Goal: Information Seeking & Learning: Check status

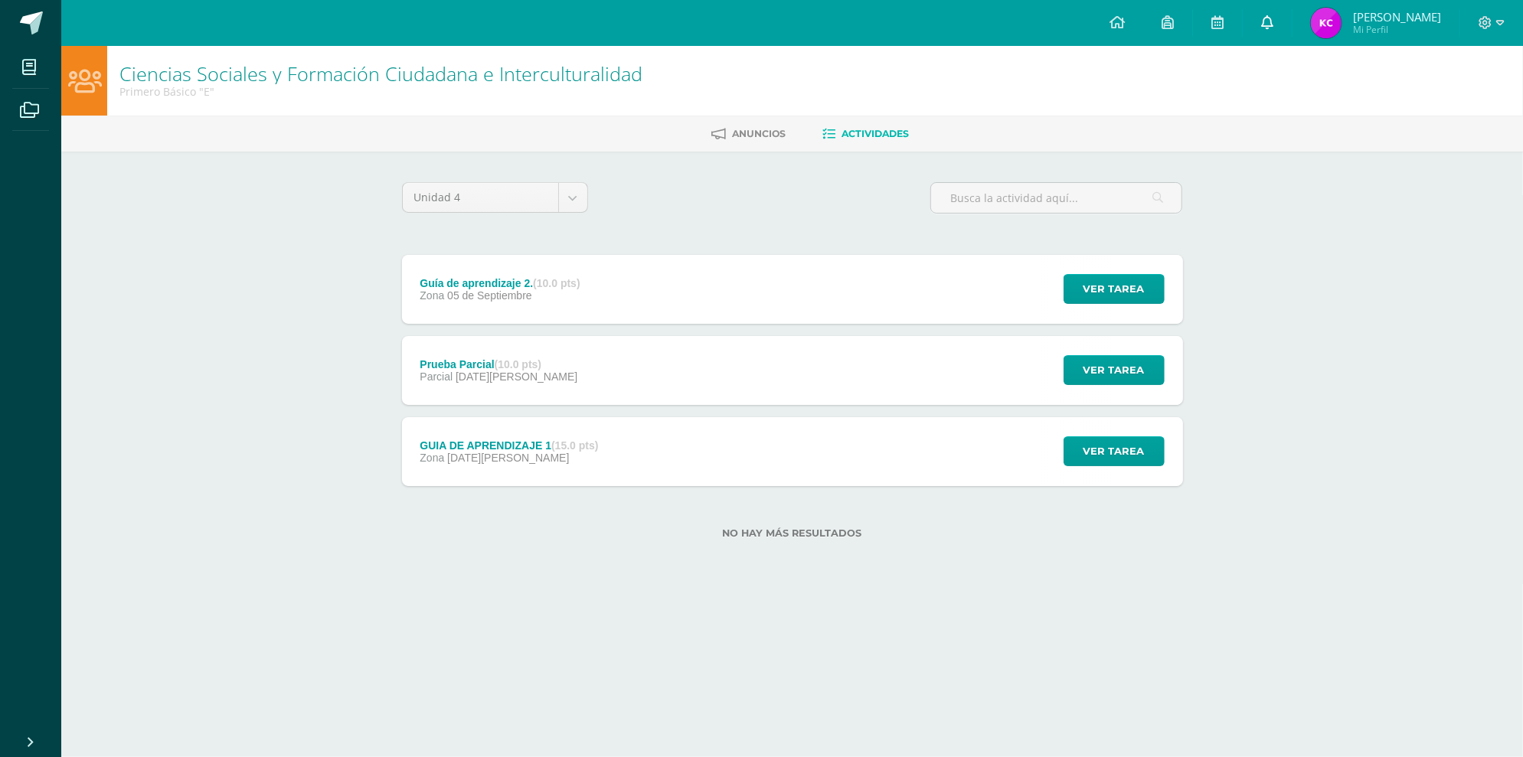
click at [1291, 13] on link at bounding box center [1266, 23] width 49 height 46
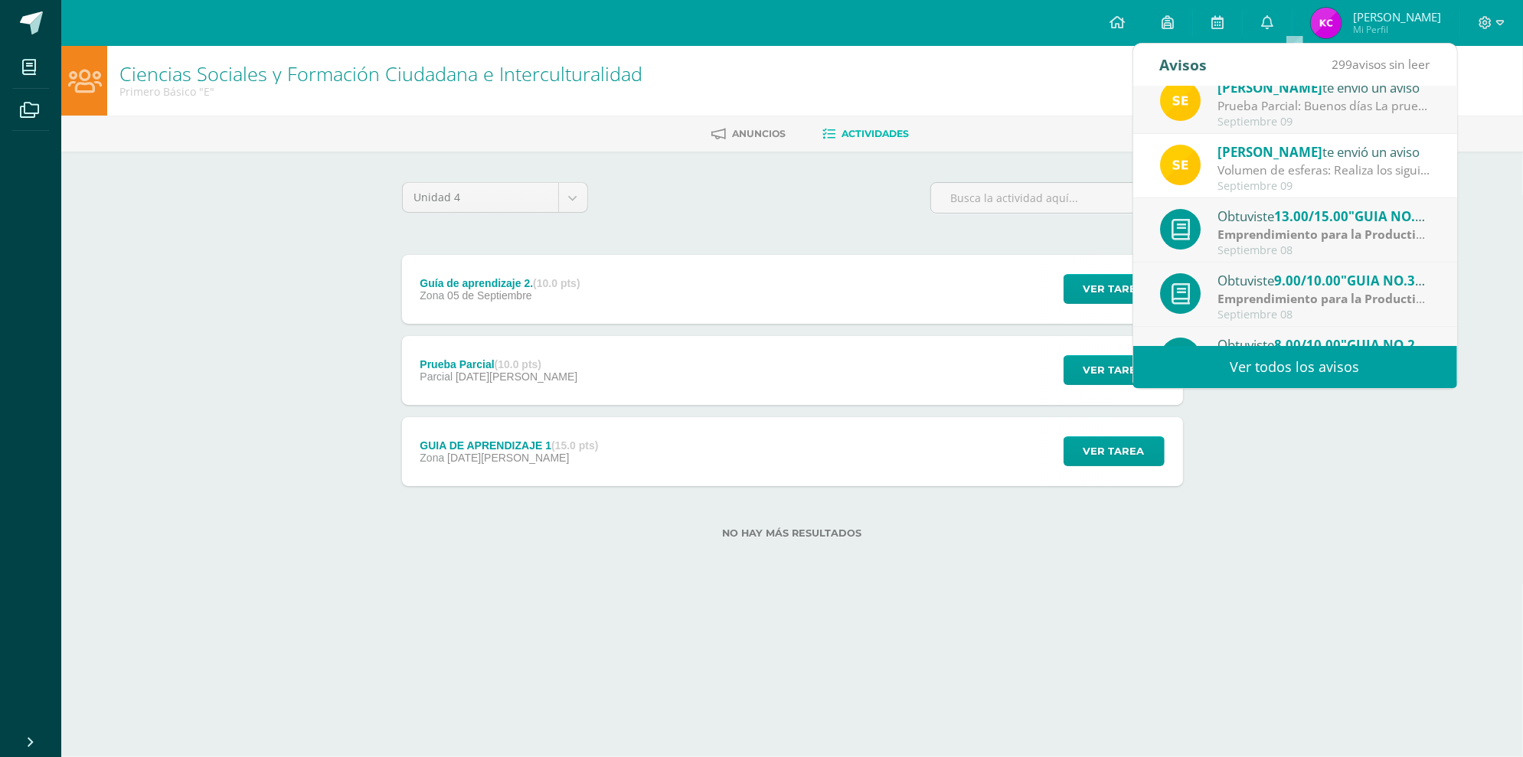
scroll to position [254, 0]
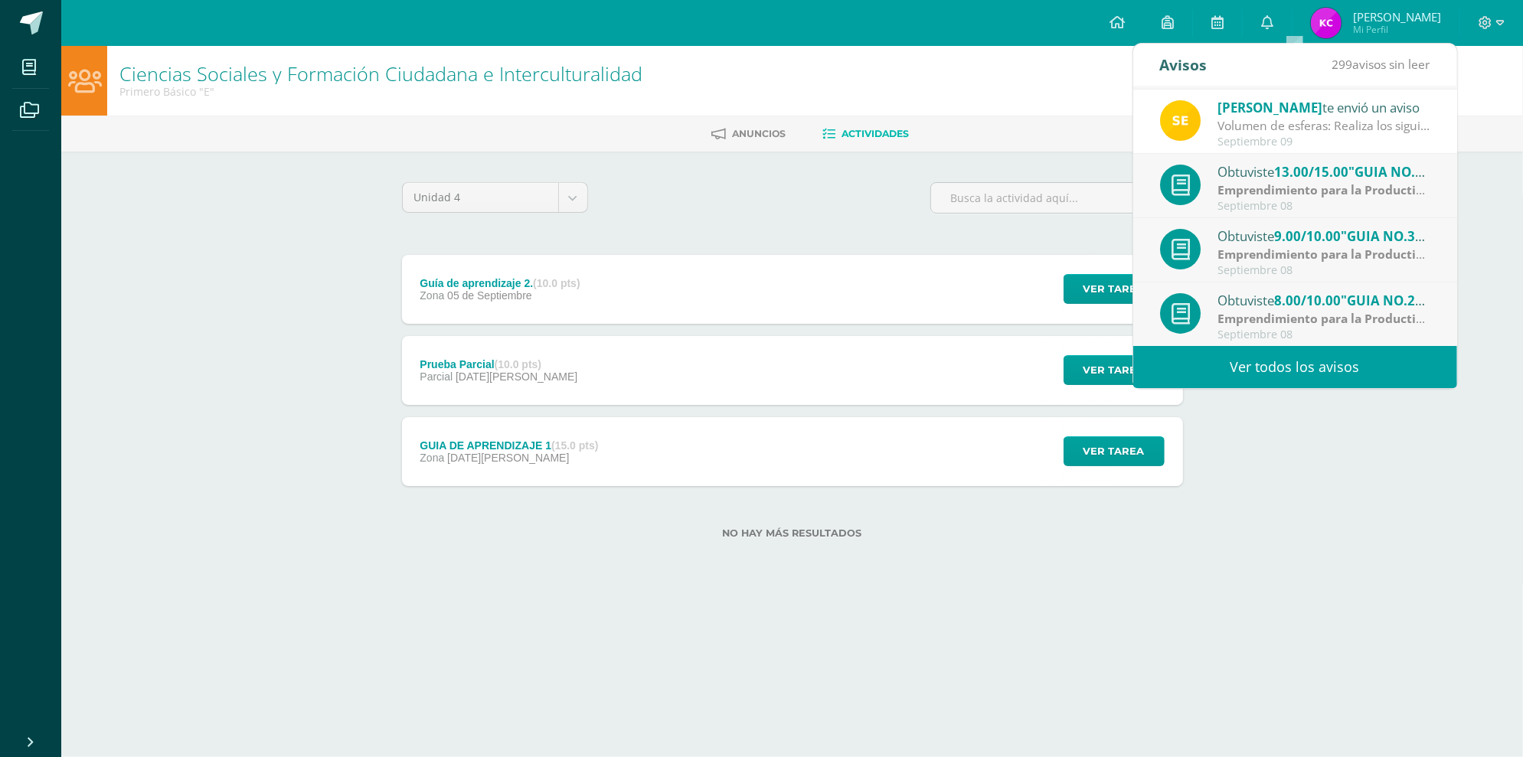
click at [1010, 244] on div "Unidad 4 Unidad 1 Unidad 2 Unidad 3 Unidad 4 Guía de aprendizaje 2. (10.0 pts) …" at bounding box center [792, 369] width 793 height 375
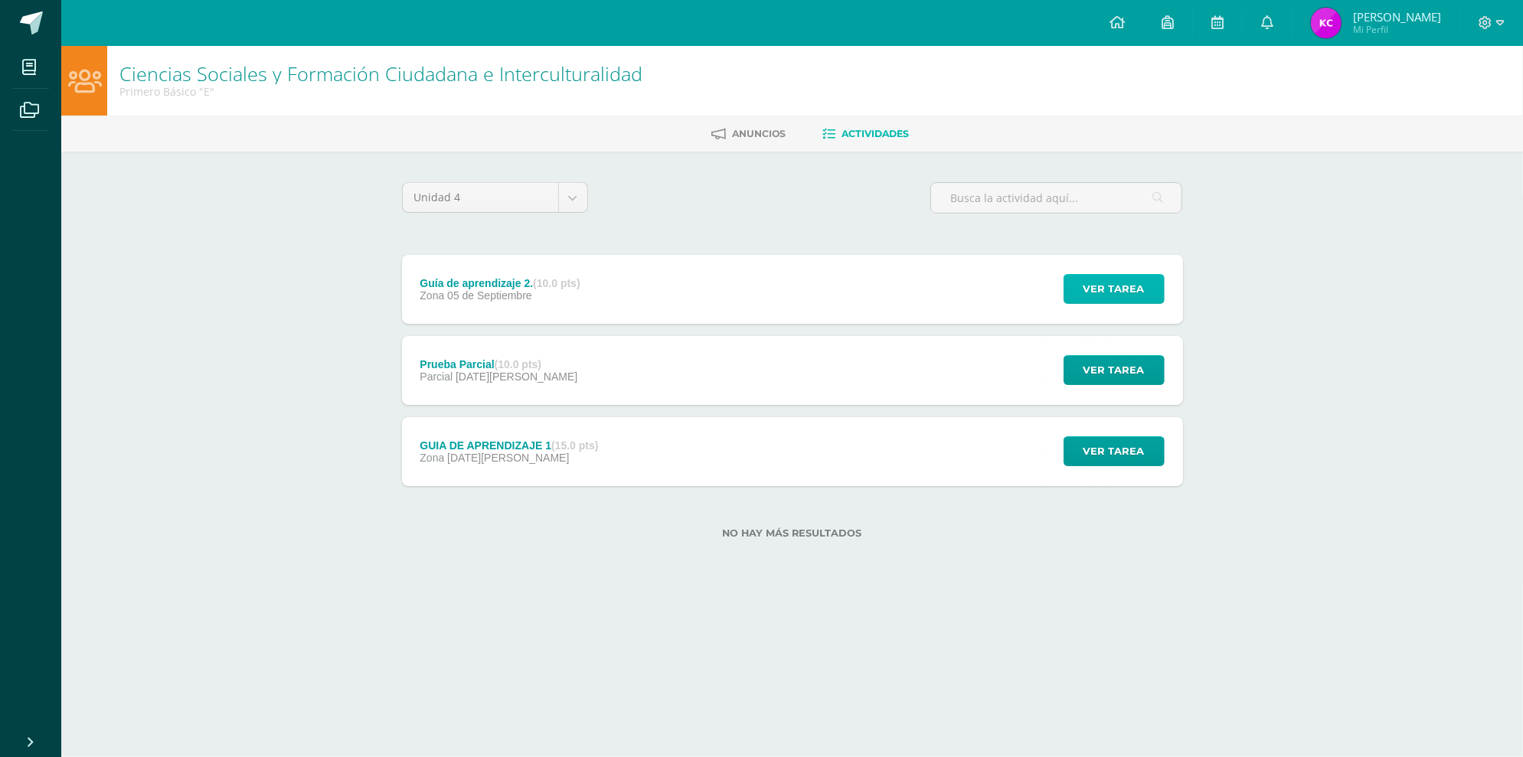
click at [1115, 295] on span "Ver tarea" at bounding box center [1113, 289] width 61 height 28
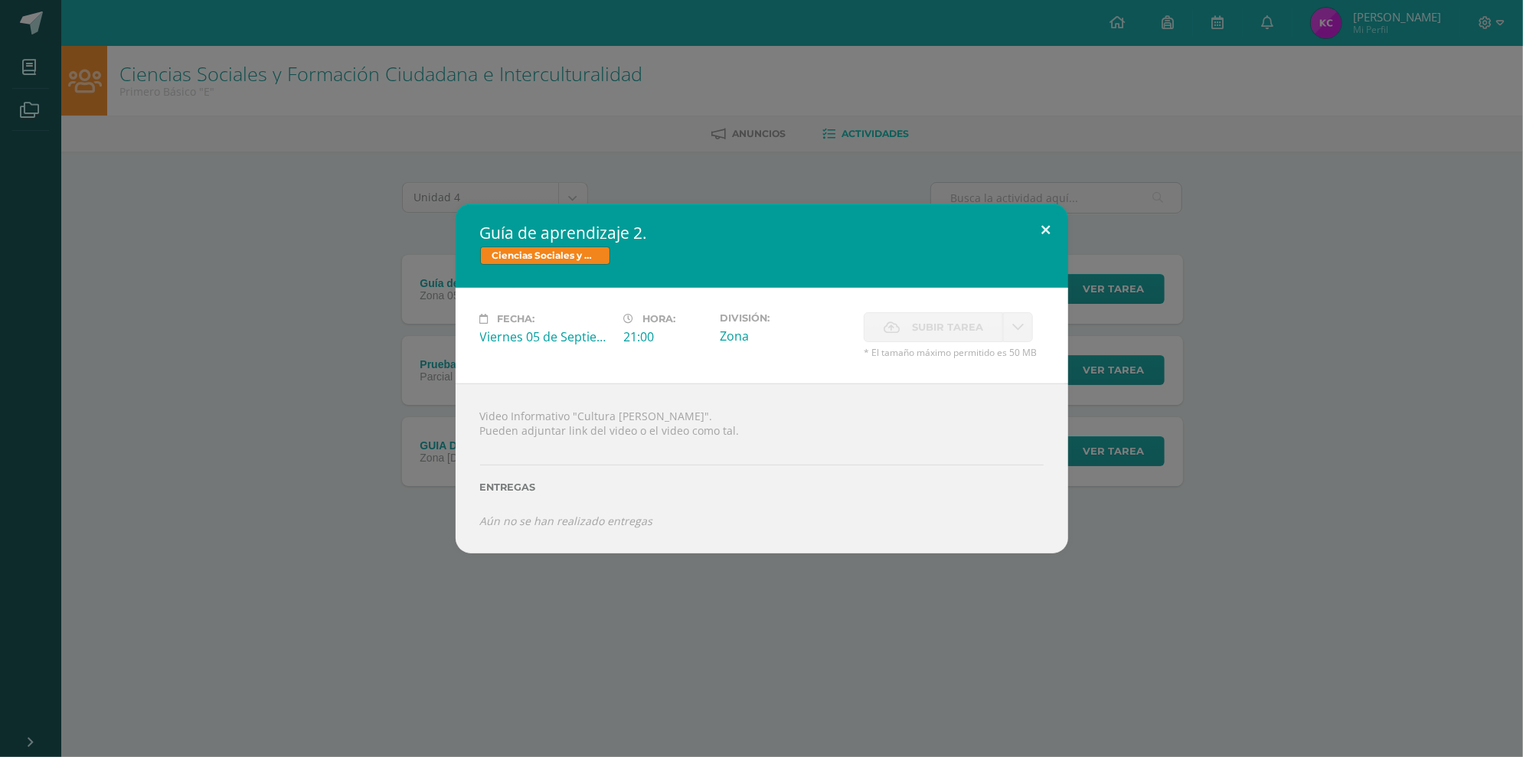
click at [1047, 221] on button at bounding box center [1046, 230] width 44 height 52
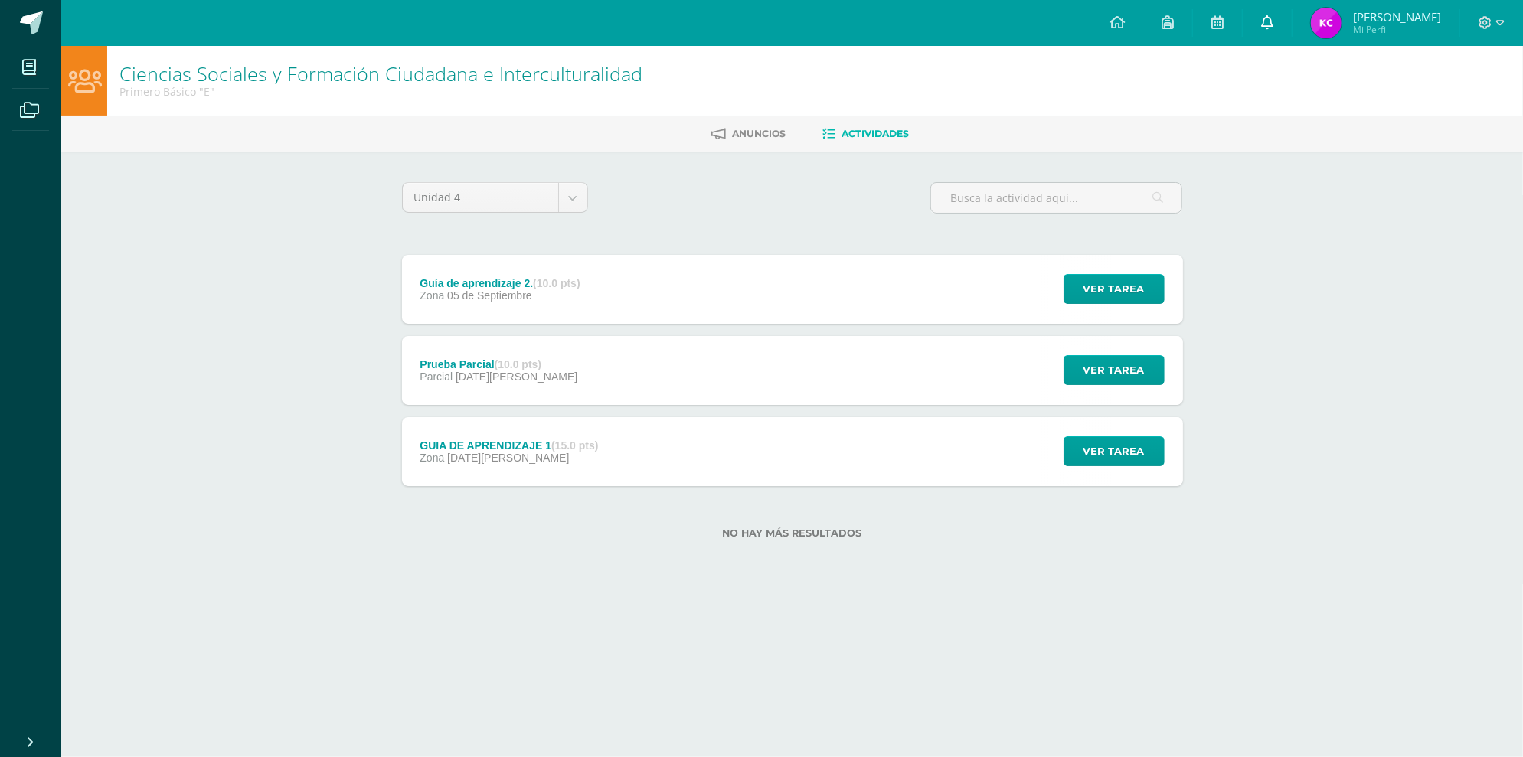
click at [1273, 24] on icon at bounding box center [1267, 22] width 12 height 14
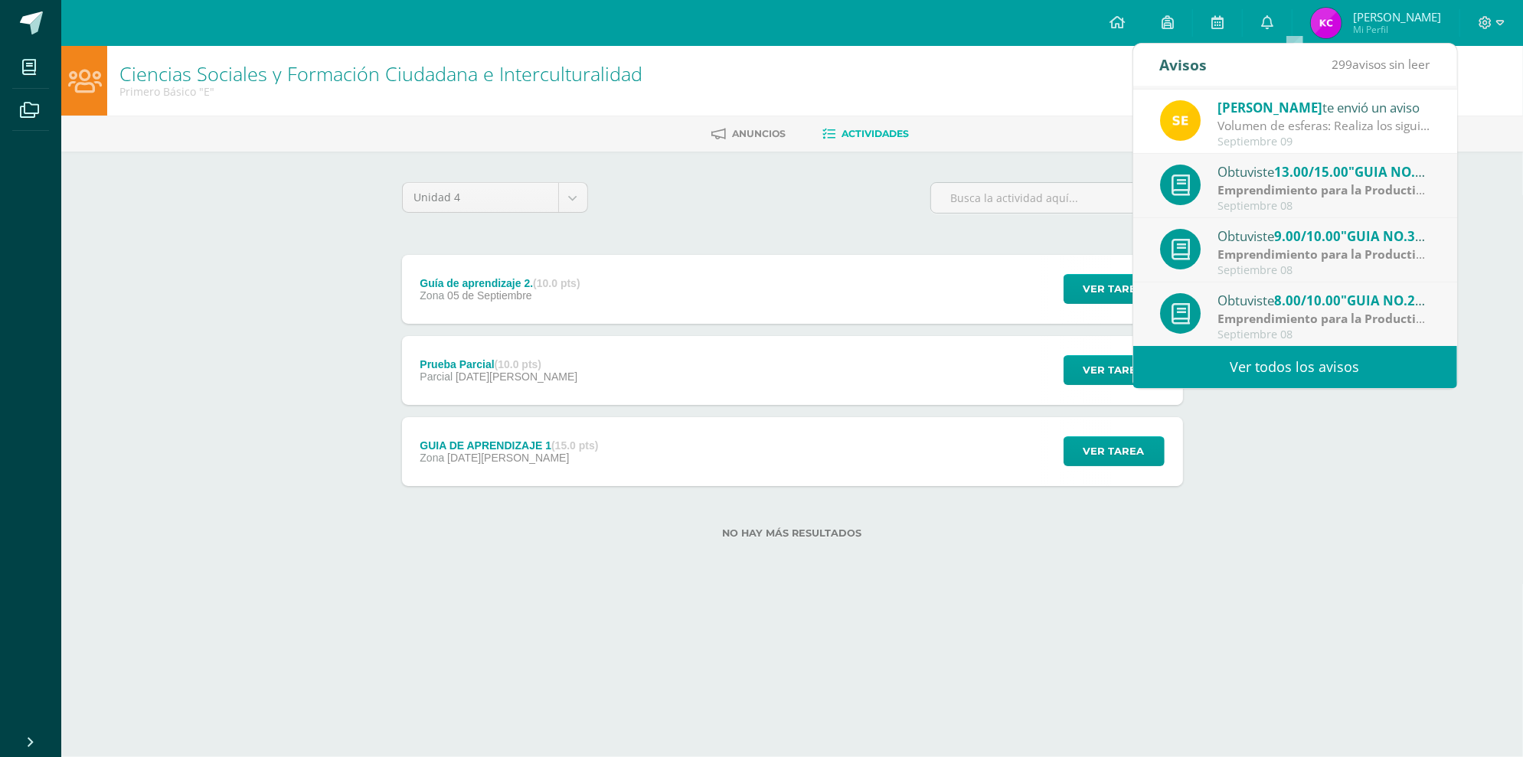
click at [1353, 351] on link "Ver todos los avisos" at bounding box center [1295, 367] width 324 height 42
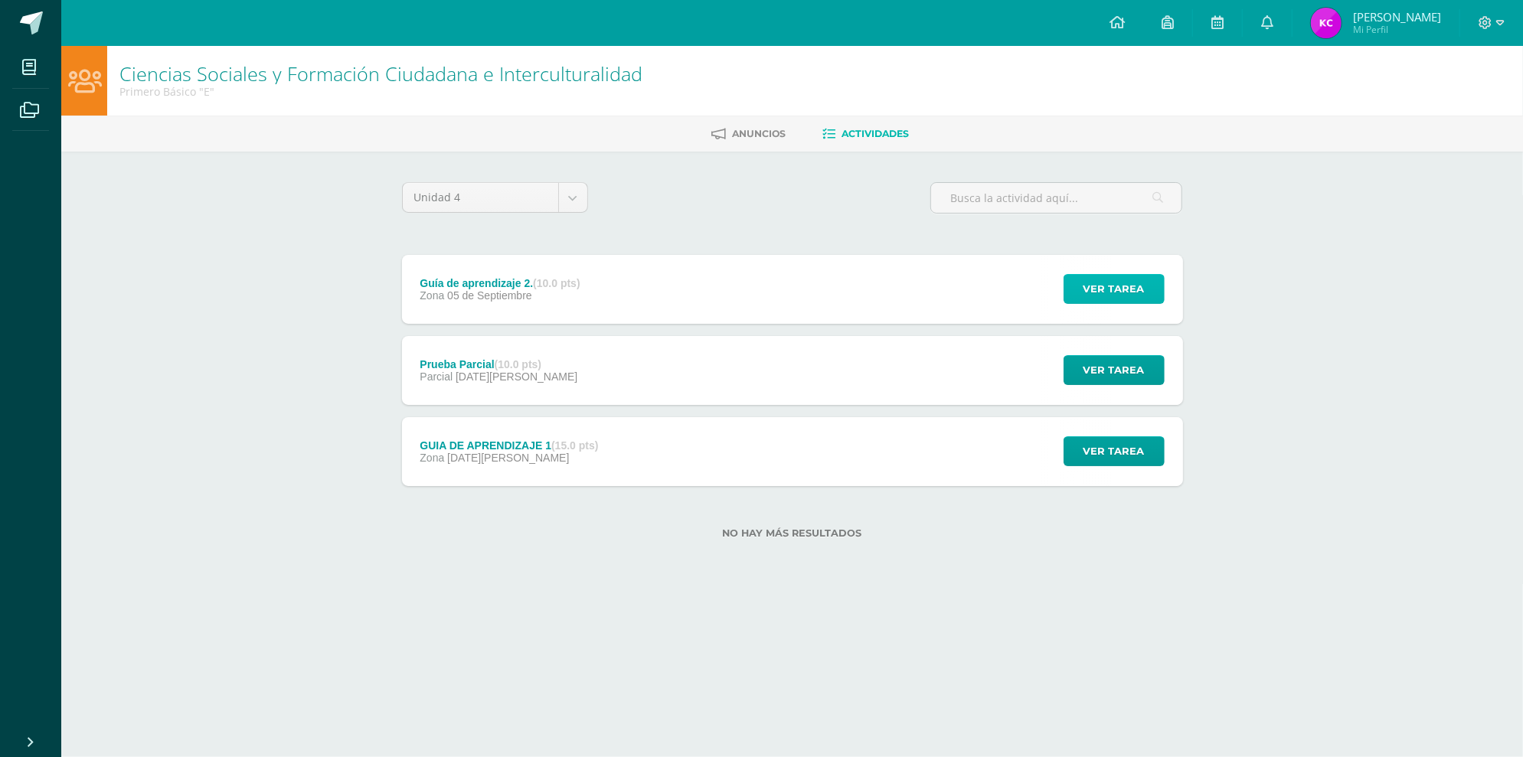
click at [1078, 288] on button "Ver tarea" at bounding box center [1113, 289] width 101 height 30
click at [1141, 387] on div "Ver tarea" at bounding box center [1111, 370] width 142 height 69
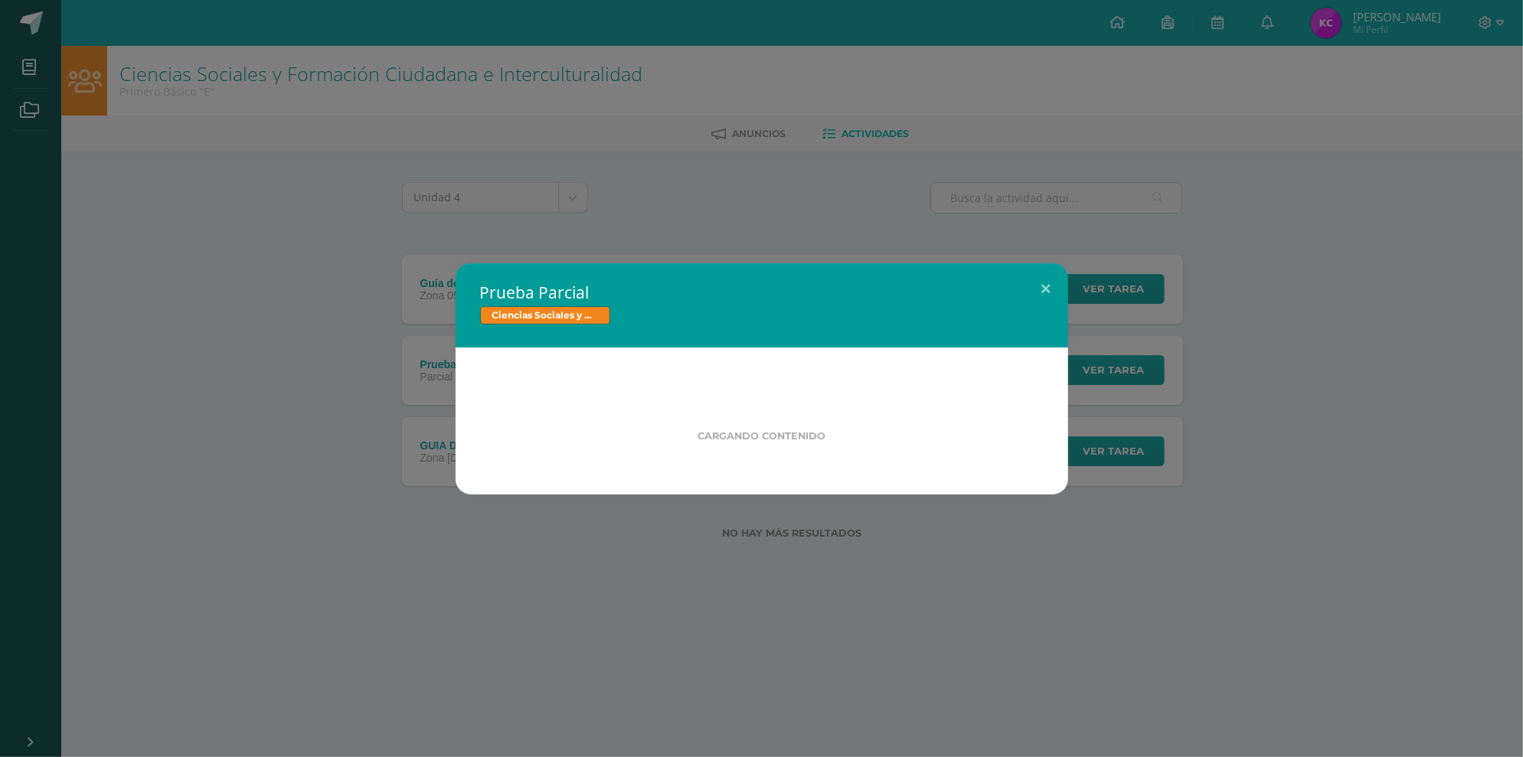
click at [1141, 370] on div "Prueba Parcial Ciencias Sociales y Formación Ciudadana e Interculturalidad Carg…" at bounding box center [761, 378] width 1510 height 231
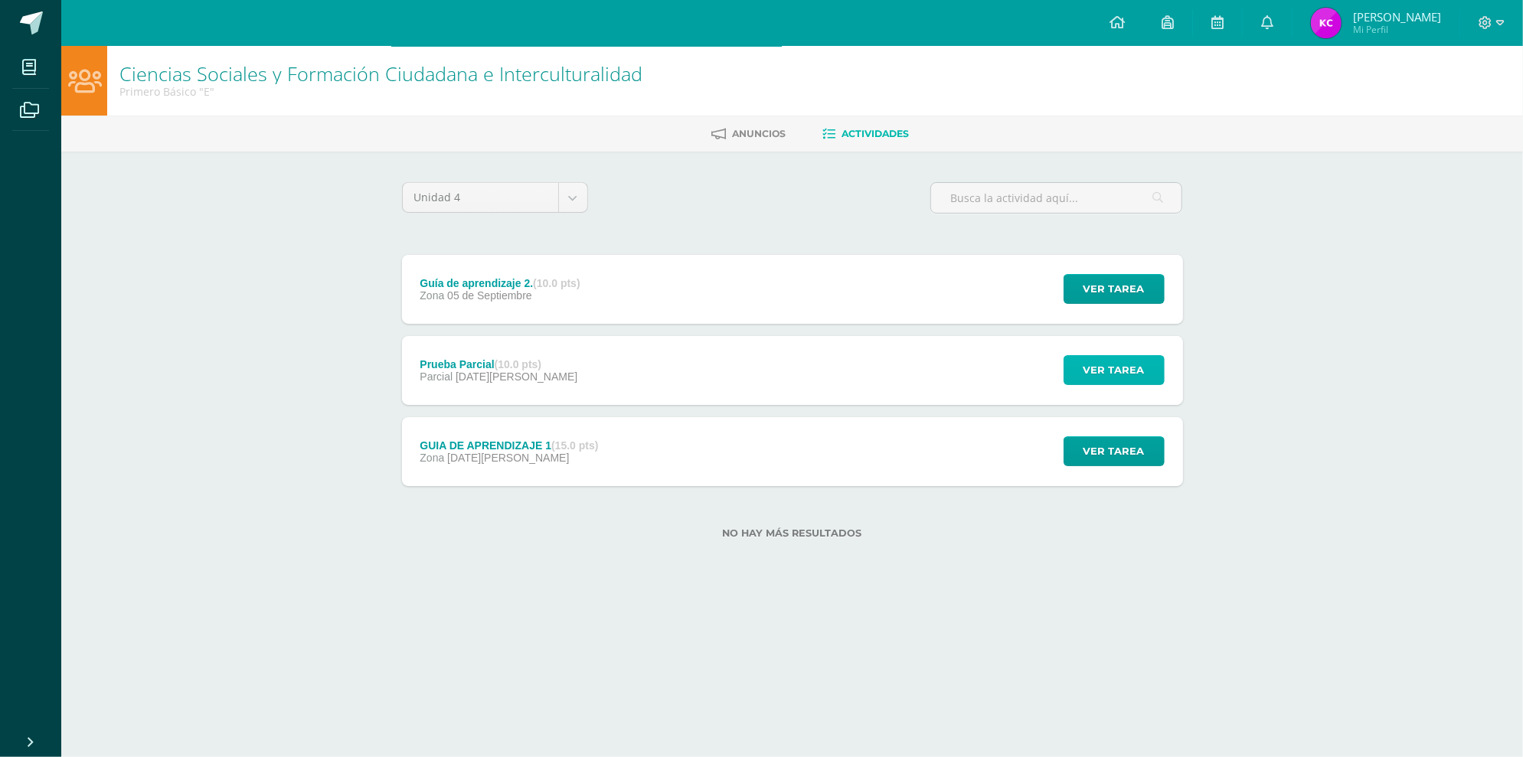
click at [1141, 370] on span "Ver tarea" at bounding box center [1113, 370] width 61 height 28
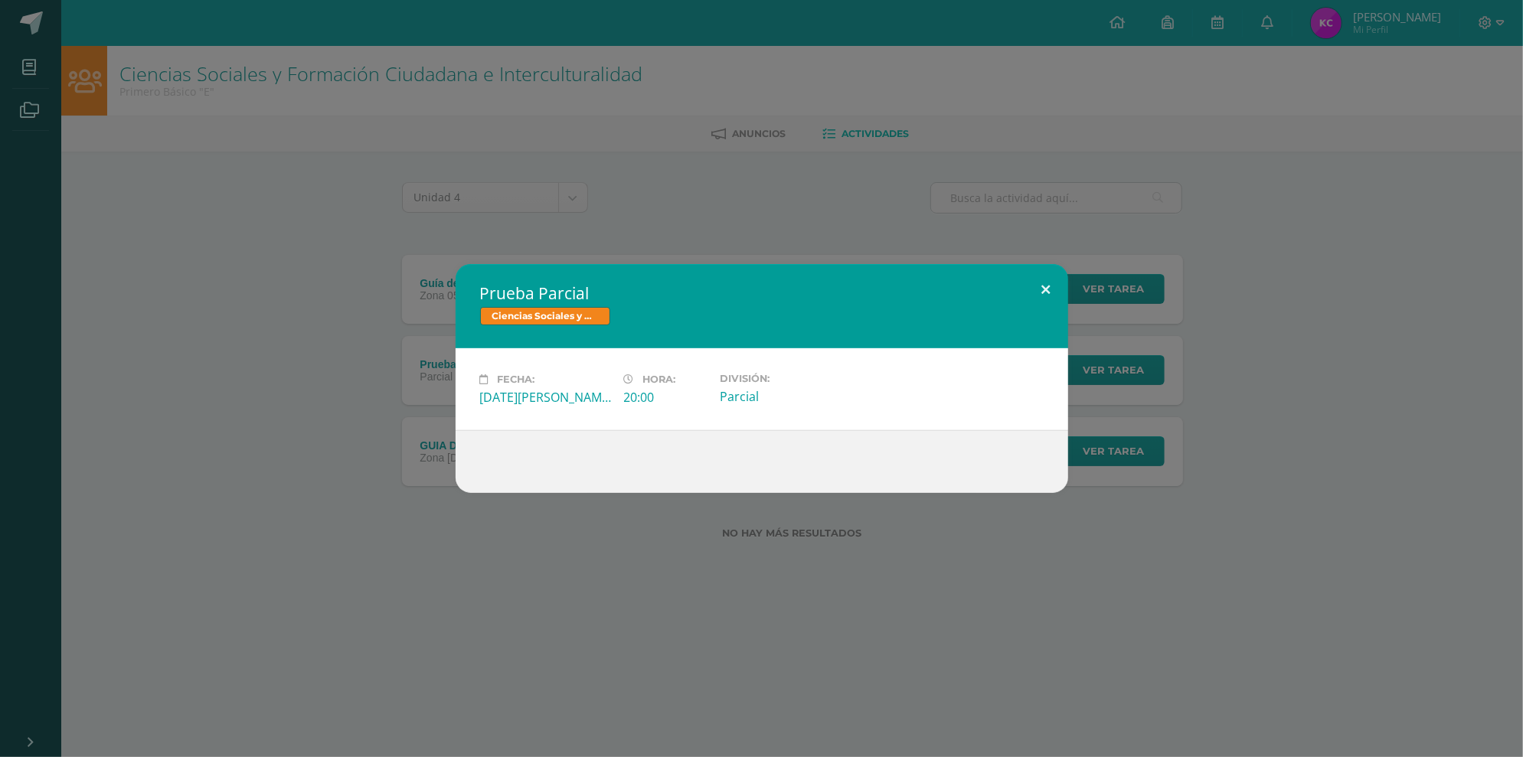
click at [1043, 284] on button at bounding box center [1046, 290] width 44 height 52
